Goal: Task Accomplishment & Management: Complete application form

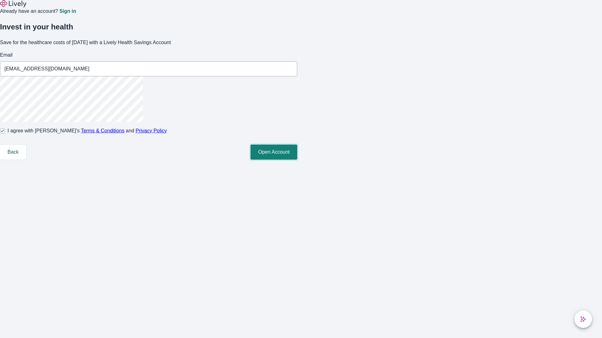
click at [297, 160] on button "Open Account" at bounding box center [273, 152] width 47 height 15
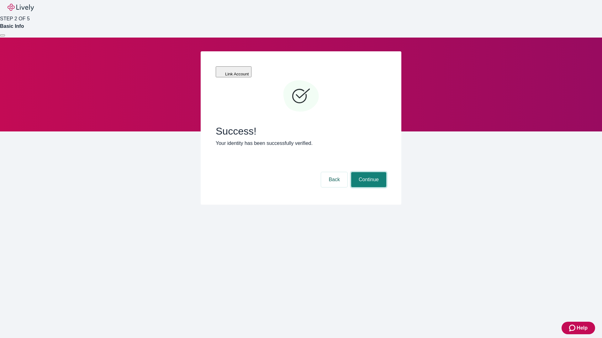
click at [368, 172] on button "Continue" at bounding box center [368, 179] width 35 height 15
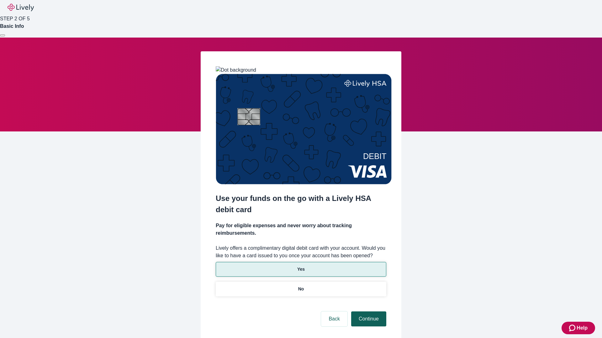
click at [301, 266] on p "Yes" at bounding box center [301, 269] width 8 height 7
click at [368, 312] on button "Continue" at bounding box center [368, 319] width 35 height 15
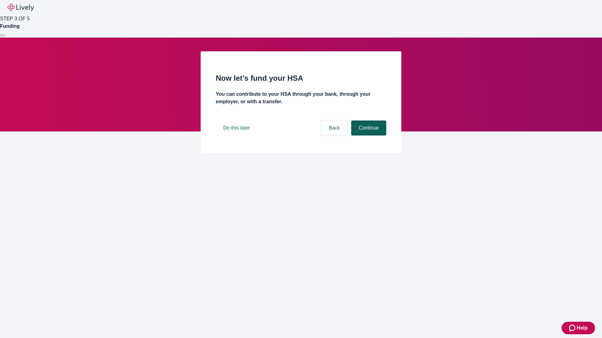
click at [368, 136] on button "Continue" at bounding box center [368, 128] width 35 height 15
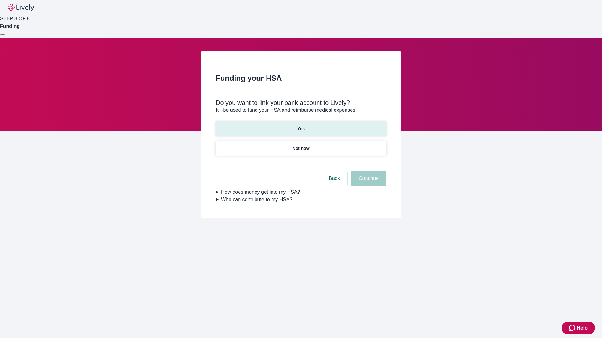
click at [301, 126] on p "Yes" at bounding box center [301, 129] width 8 height 7
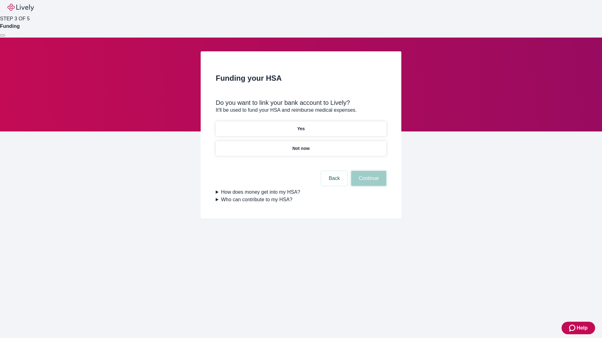
click at [368, 171] on button "Continue" at bounding box center [368, 178] width 35 height 15
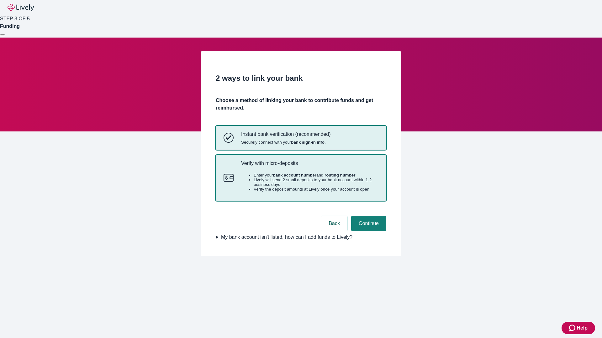
click at [309, 166] on p "Verify with micro-deposits" at bounding box center [309, 163] width 137 height 6
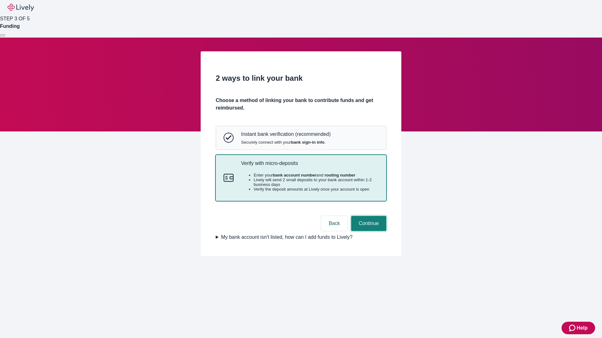
click at [368, 231] on button "Continue" at bounding box center [368, 223] width 35 height 15
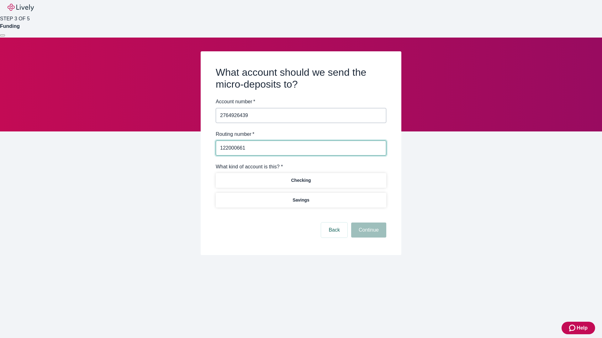
type input "122000661"
click at [301, 180] on p "Checking" at bounding box center [301, 180] width 20 height 7
click at [368, 231] on button "Continue" at bounding box center [368, 230] width 35 height 15
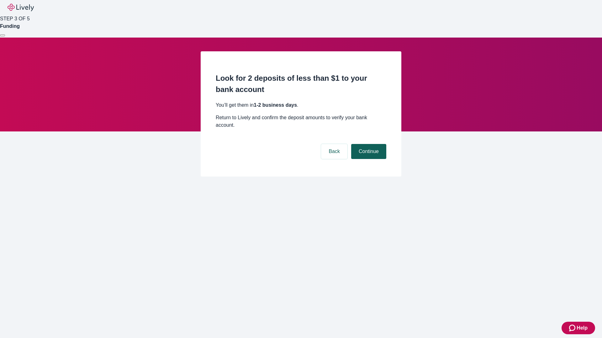
click at [368, 144] on button "Continue" at bounding box center [368, 151] width 35 height 15
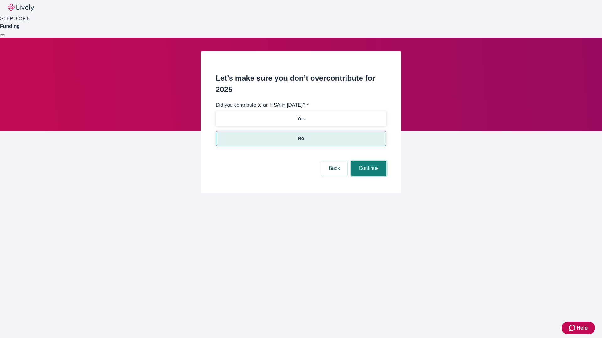
click at [368, 161] on button "Continue" at bounding box center [368, 168] width 35 height 15
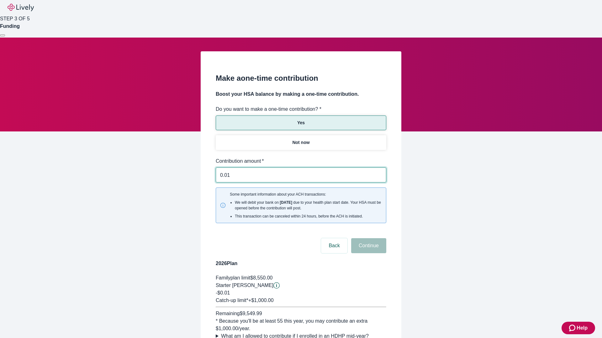
type input "0.01"
click at [368, 238] on button "Continue" at bounding box center [368, 245] width 35 height 15
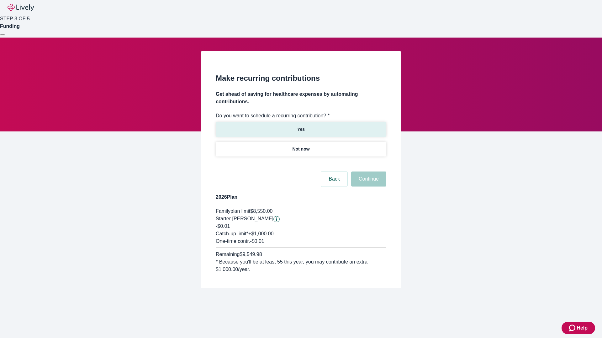
click at [301, 126] on p "Yes" at bounding box center [301, 129] width 8 height 7
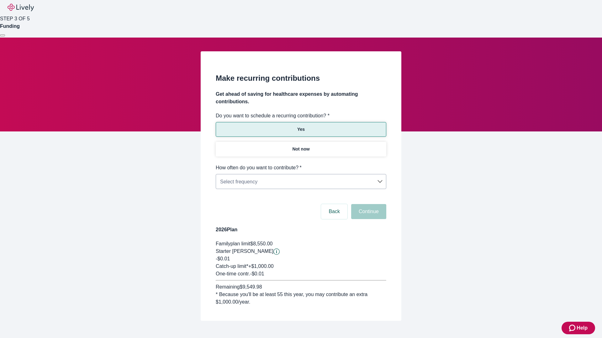
click at [301, 164] on body "Help STEP 3 OF 5 Funding Make recurring contributions Get ahead of saving for h…" at bounding box center [301, 175] width 602 height 351
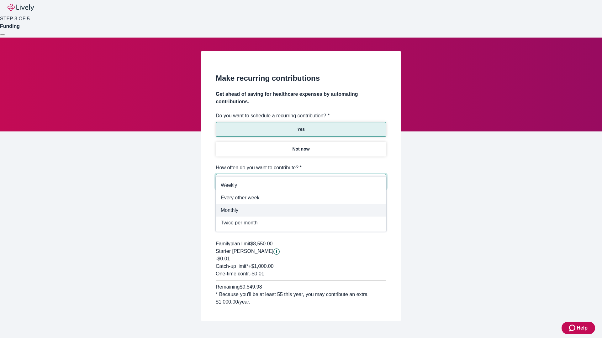
click at [301, 211] on span "Monthly" at bounding box center [301, 211] width 160 height 8
type input "Monthly"
